Goal: Transaction & Acquisition: Purchase product/service

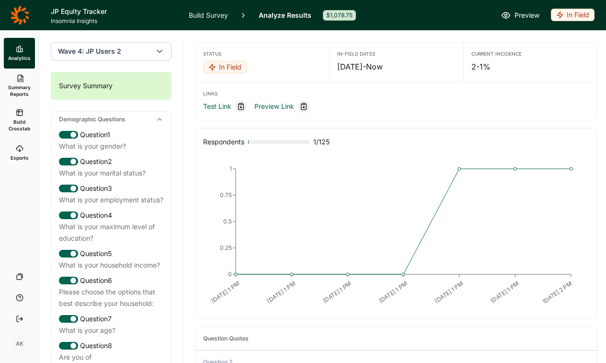
click at [574, 17] on div "In Field" at bounding box center [573, 15] width 44 height 12
click at [499, 70] on button "Draft" at bounding box center [537, 71] width 108 height 21
click at [206, 13] on link "Build Survey" at bounding box center [208, 15] width 39 height 30
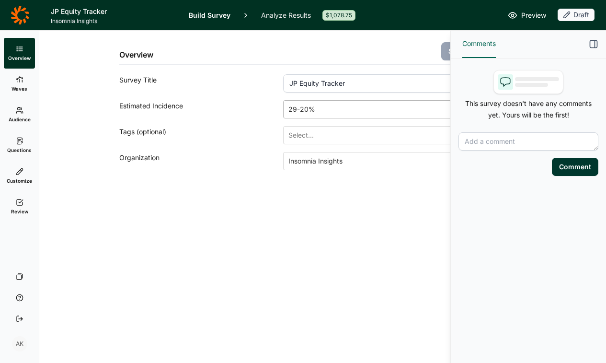
click at [344, 104] on div at bounding box center [385, 109] width 195 height 13
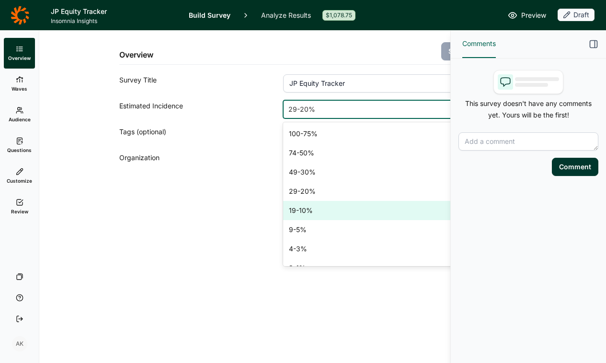
click at [312, 211] on div "19-10%" at bounding box center [392, 210] width 219 height 19
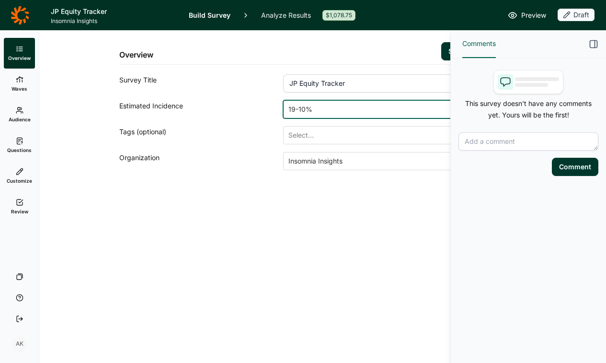
click at [23, 199] on icon at bounding box center [20, 202] width 8 height 8
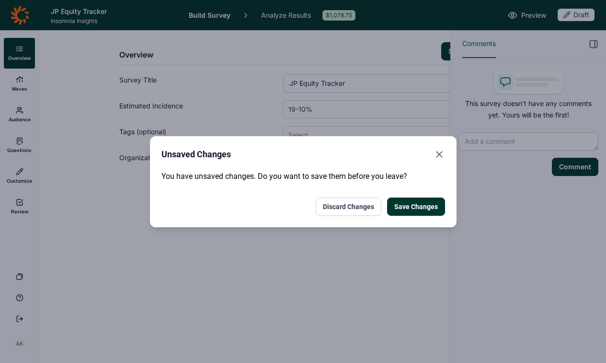
click at [411, 205] on button "Save Changes" at bounding box center [416, 206] width 58 height 18
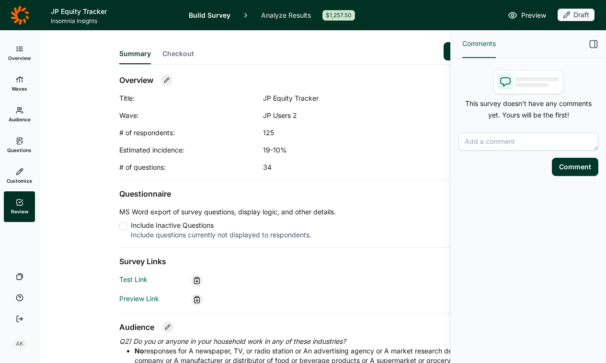
scroll to position [11, 0]
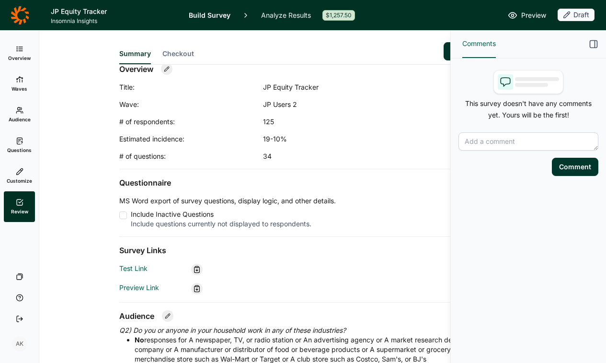
click at [180, 48] on div "Summary Checkout Pay & Launch" at bounding box center [310, 48] width 383 height 34
click at [183, 56] on span "Checkout" at bounding box center [178, 54] width 32 height 10
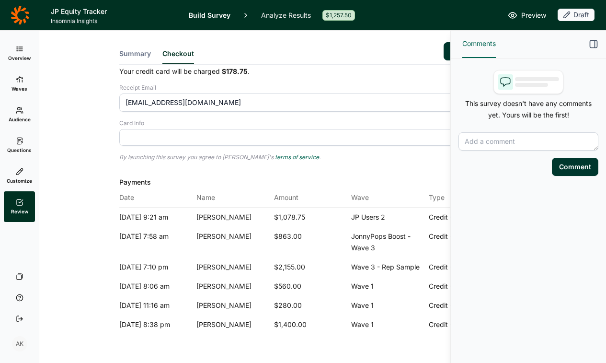
scroll to position [0, 0]
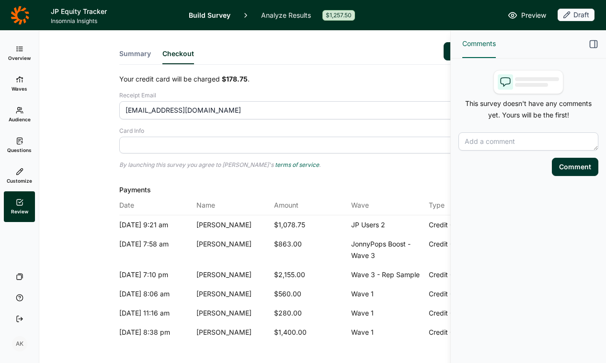
click at [23, 57] on span "Overview" at bounding box center [19, 58] width 23 height 7
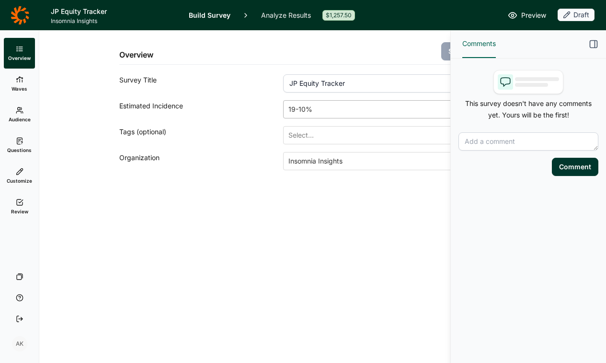
click at [317, 110] on div at bounding box center [385, 109] width 195 height 13
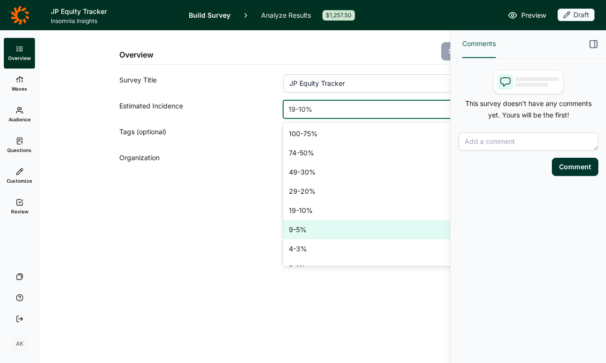
click at [318, 231] on div "9-5%" at bounding box center [392, 229] width 219 height 19
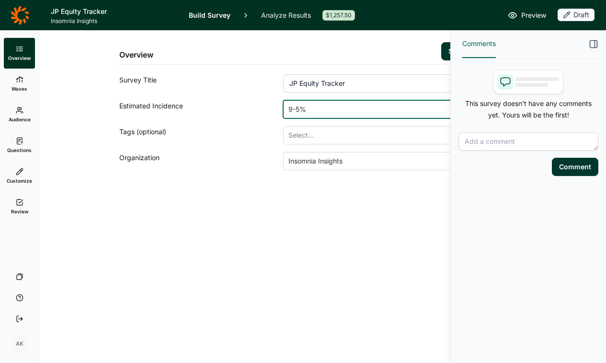
click at [444, 51] on button "Save Changes" at bounding box center [471, 51] width 61 height 18
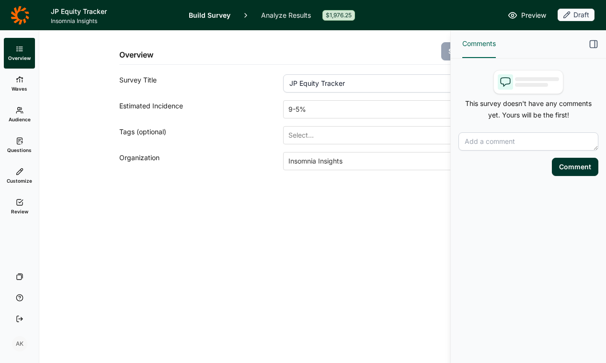
click at [13, 209] on span "Review" at bounding box center [19, 211] width 17 height 7
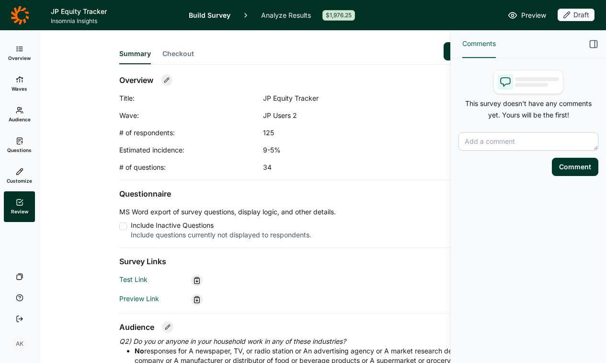
click at [188, 58] on button "Checkout" at bounding box center [178, 56] width 32 height 15
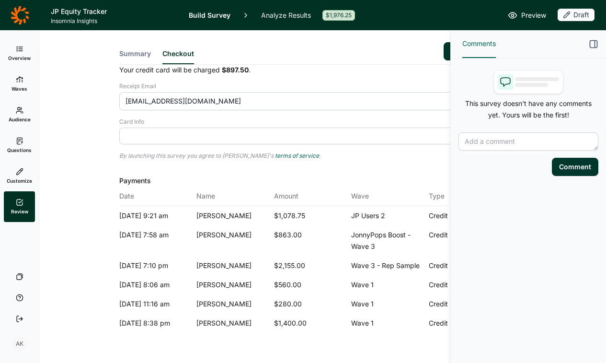
scroll to position [25, 0]
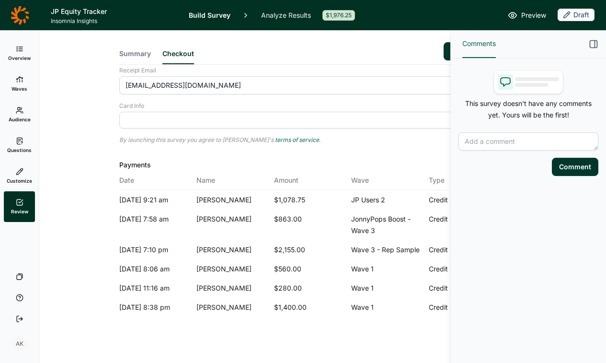
click at [594, 42] on icon "button" at bounding box center [594, 44] width 10 height 10
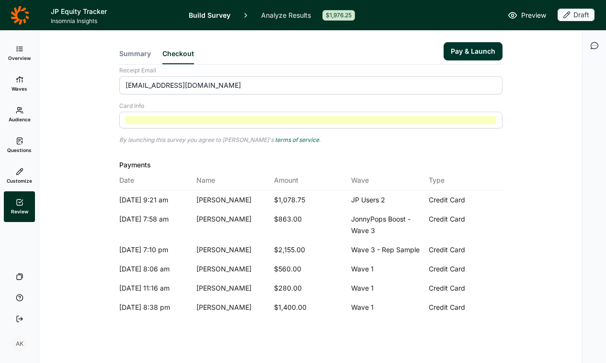
drag, startPoint x: 475, startPoint y: 46, endPoint x: 525, endPoint y: 160, distance: 123.6
click at [525, 160] on div "Summary Checkout Pay & Launch Your credit card will be charged $897.50 . Receip…" at bounding box center [311, 184] width 520 height 357
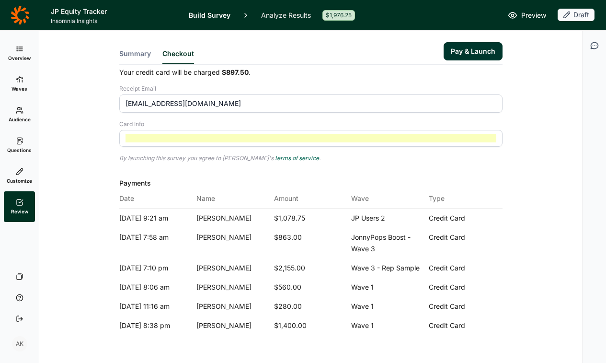
scroll to position [0, 0]
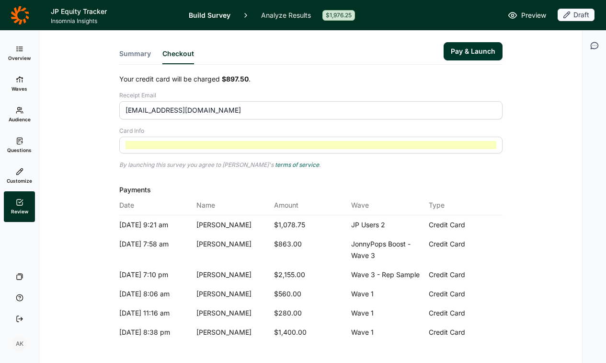
click at [472, 48] on button "Pay & Launch" at bounding box center [473, 51] width 59 height 18
